Goal: Navigation & Orientation: Find specific page/section

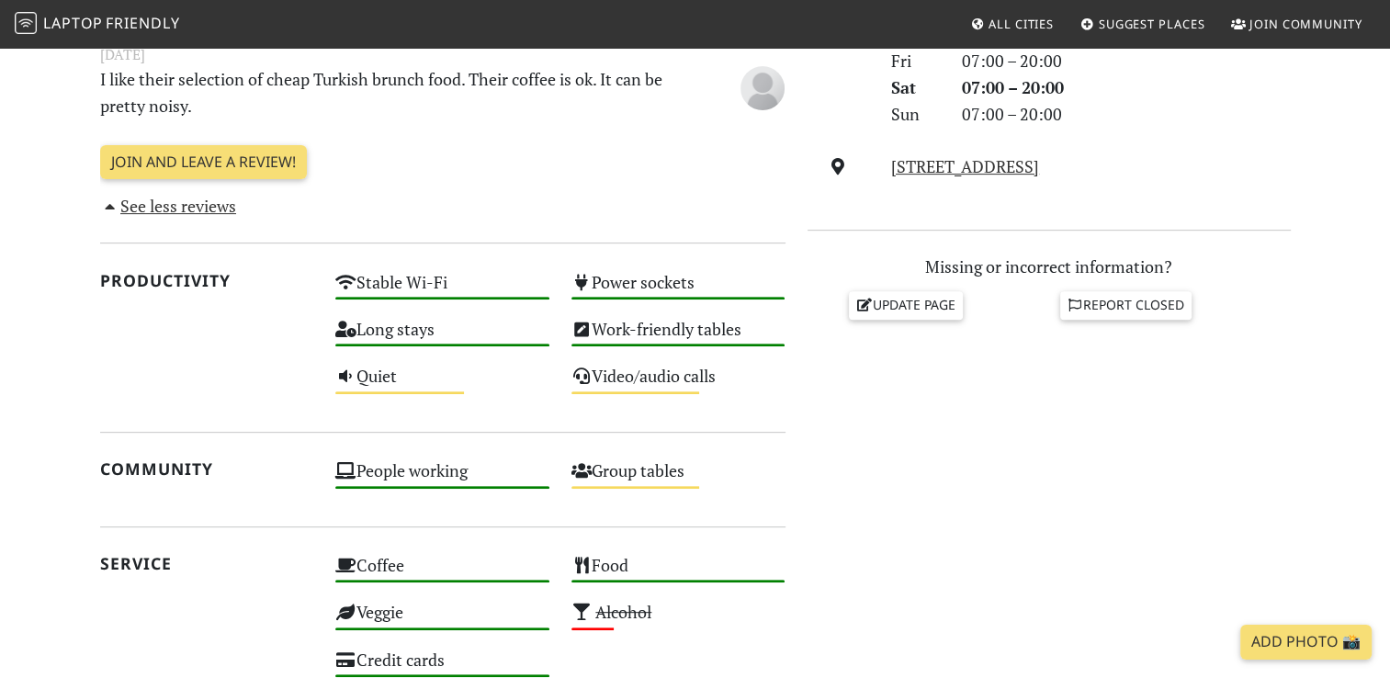
scroll to position [551, 0]
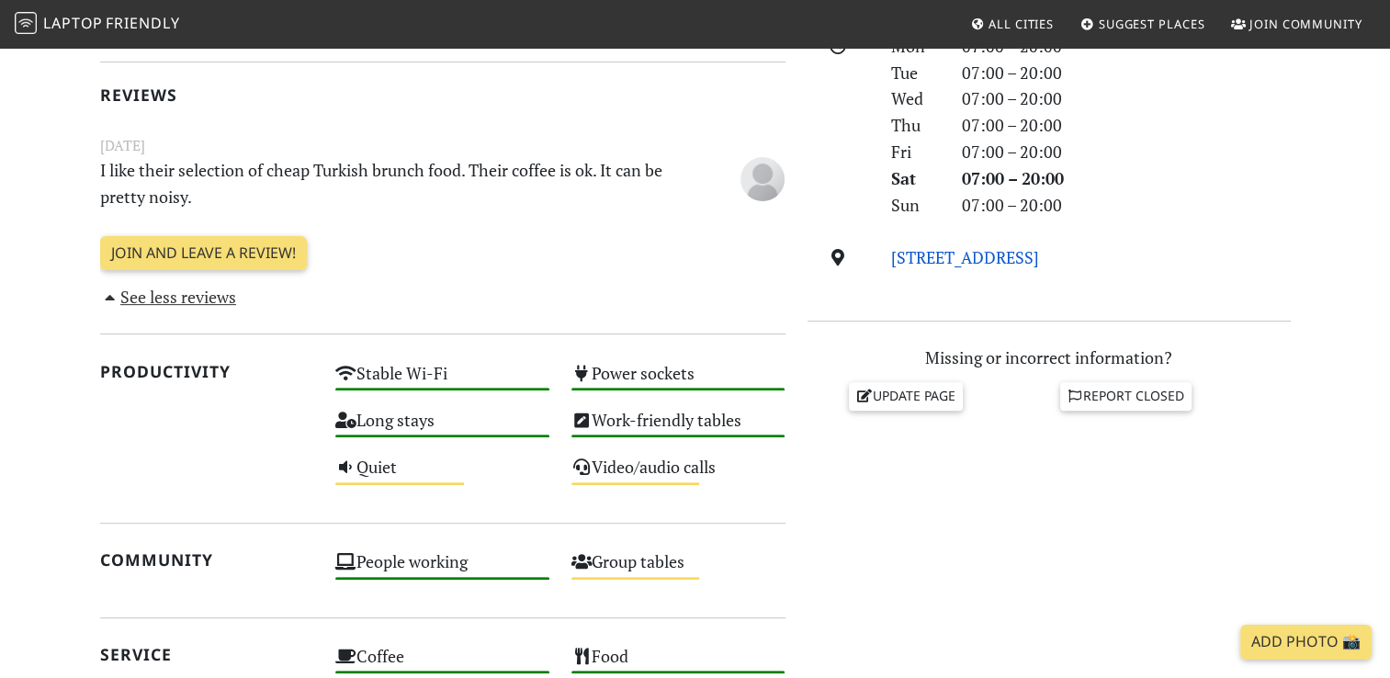
click at [934, 263] on link "[STREET_ADDRESS]" at bounding box center [965, 257] width 148 height 22
